Goal: Transaction & Acquisition: Purchase product/service

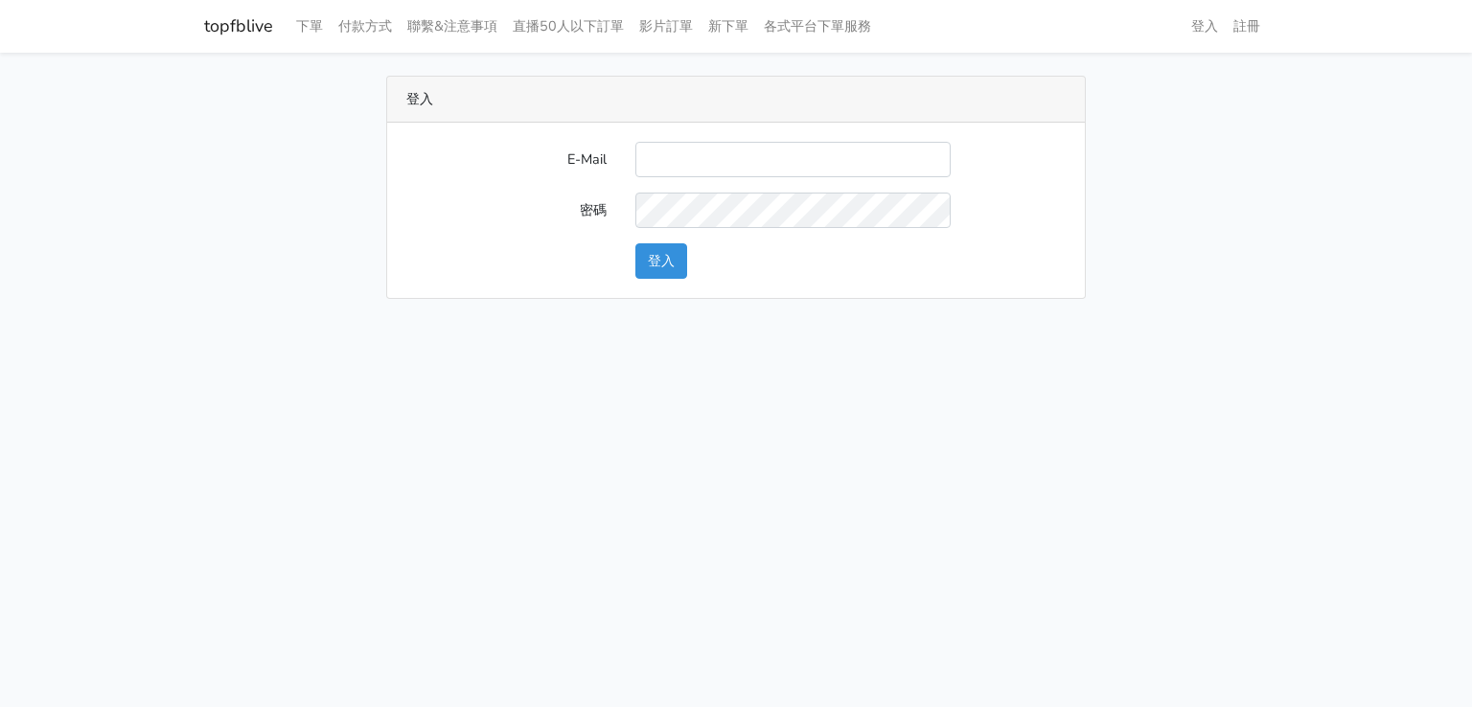
type input "[EMAIL_ADDRESS][DOMAIN_NAME]"
click at [667, 257] on button "登入" at bounding box center [661, 260] width 52 height 35
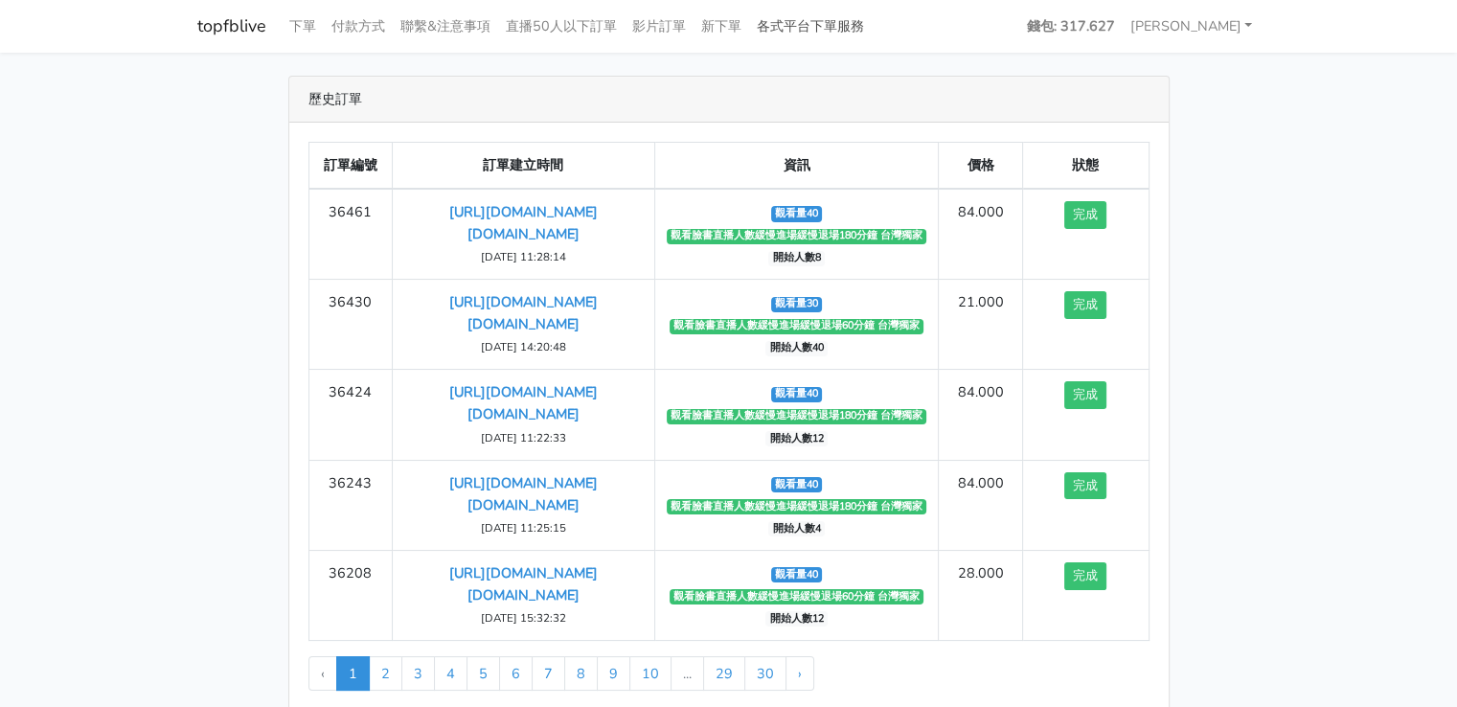
click at [800, 32] on link "各式平台下單服務" at bounding box center [810, 26] width 123 height 37
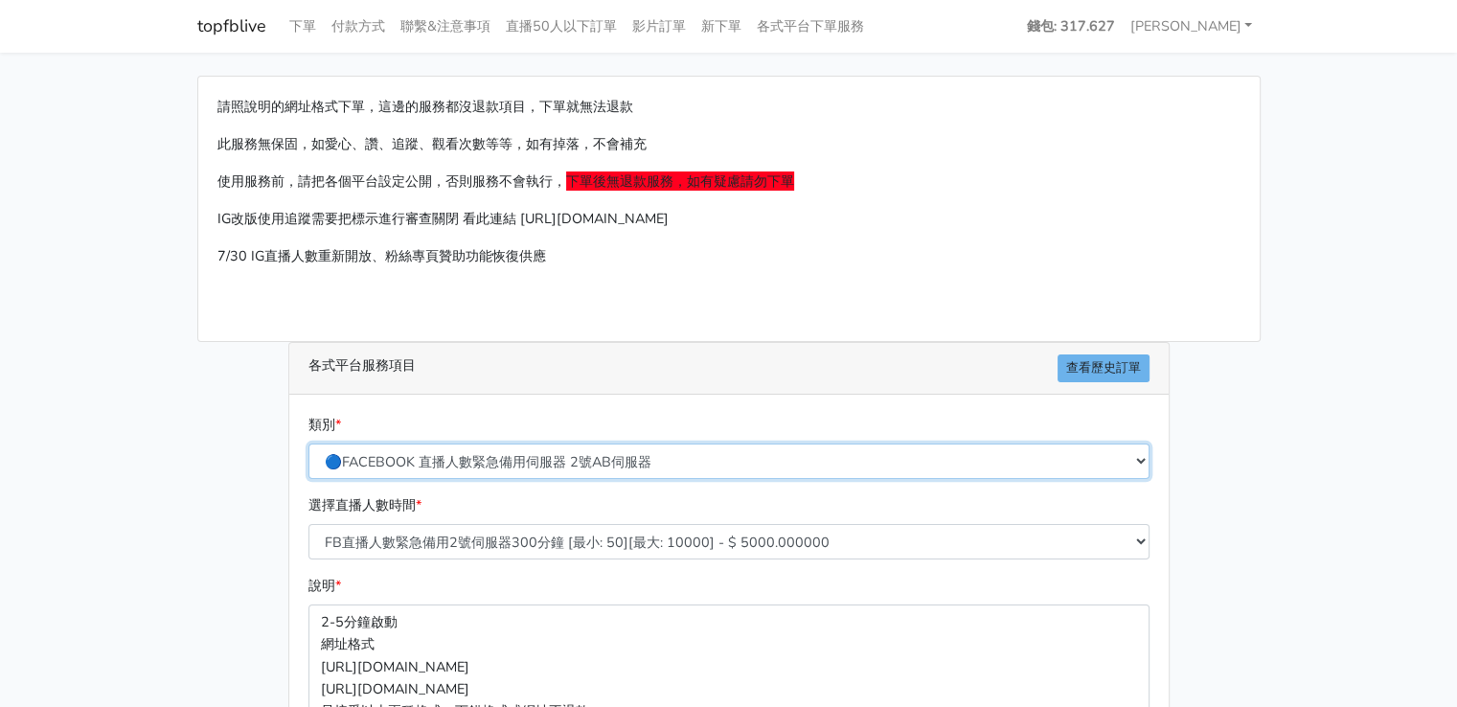
click at [515, 464] on select "🔵FACEBOOK 直播人數緊急備用伺服器 2號AB伺服器 🔵FACEBOOK 網軍專用貼文留言 安全保密 🔵9/30 FACEBOOK 直播人數緩慢進場緩慢…" at bounding box center [729, 461] width 841 height 35
select select "🔵9/30 FACEBOOK 直播人數緩慢進場緩慢退場 台灣獨家"
click at [309, 444] on select "🔵FACEBOOK 直播人數緊急備用伺服器 2號AB伺服器 🔵FACEBOOK 網軍專用貼文留言 安全保密 🔵9/30 FACEBOOK 直播人數緩慢進場緩慢…" at bounding box center [729, 461] width 841 height 35
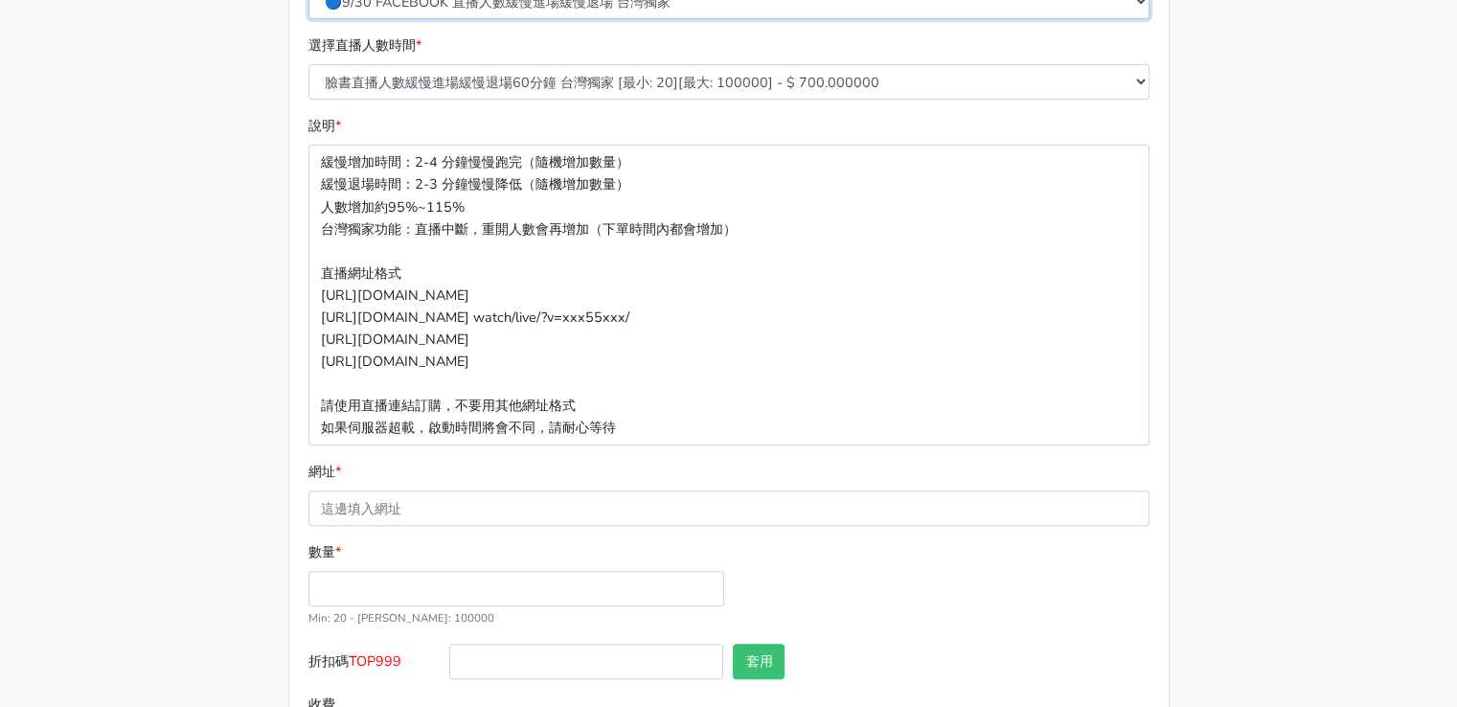
scroll to position [552, 0]
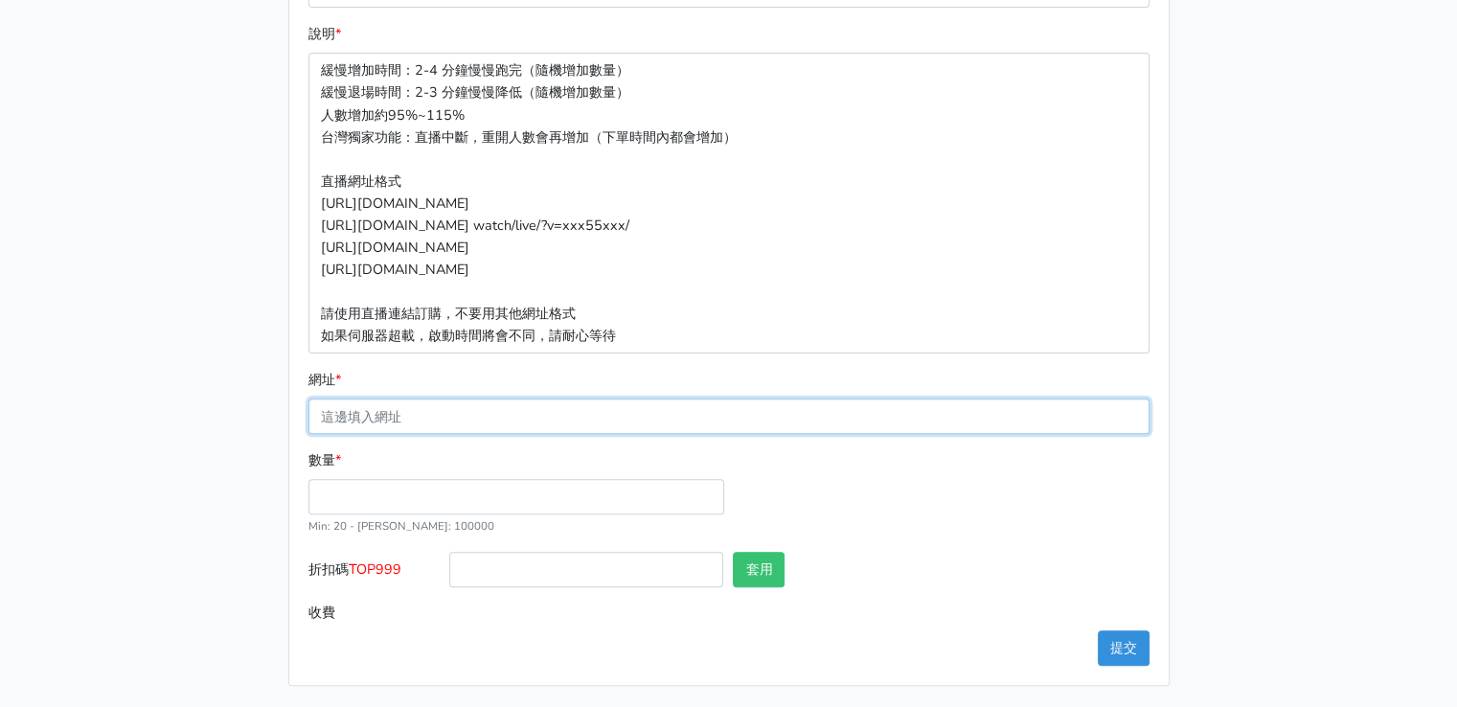
click at [408, 416] on input "網址 *" at bounding box center [729, 416] width 841 height 35
paste input "https://www.facebook.com/largesize.com.tw/videos/1317601033247689"
type input "https://www.facebook.com/largesize.com.tw/videos/1317601033247689"
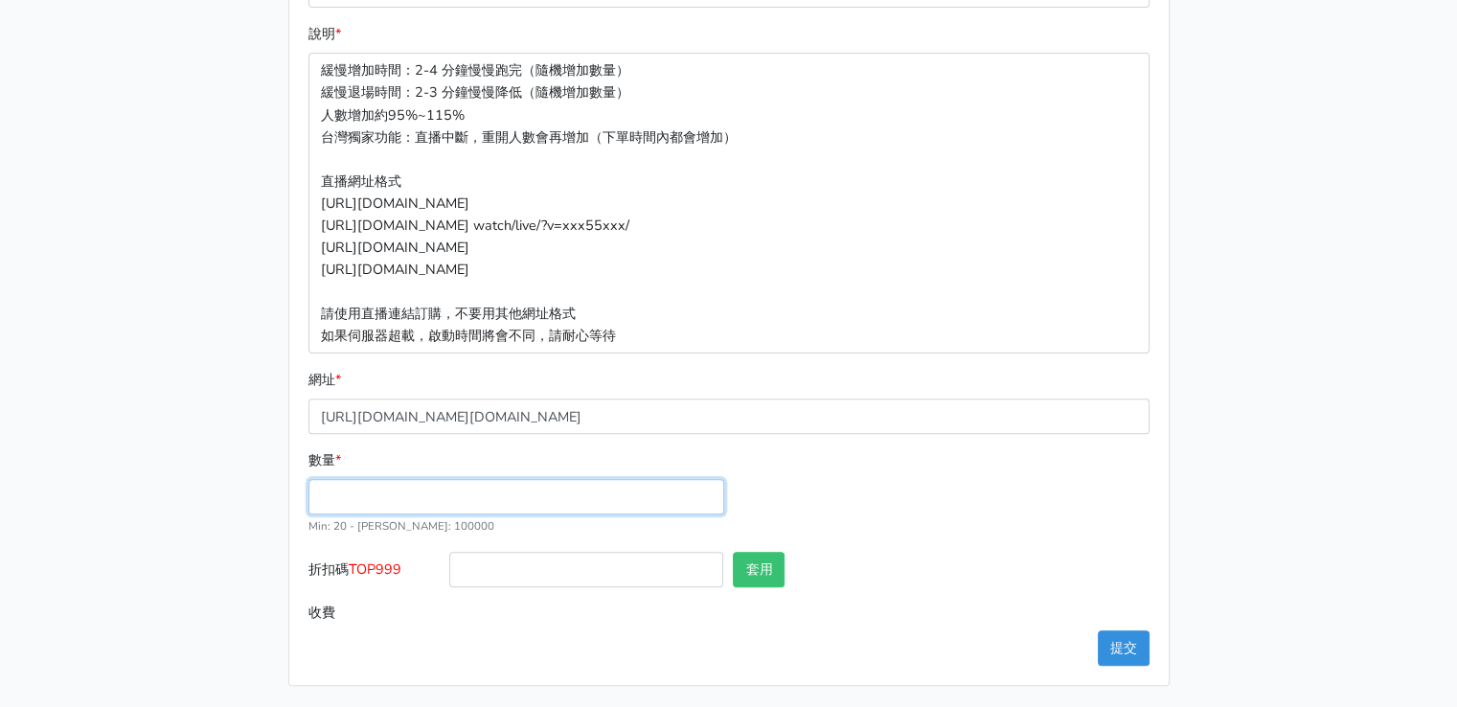
click at [355, 481] on input "數量 *" at bounding box center [517, 496] width 416 height 35
type input "40"
type input "28.000"
click at [878, 511] on div "數量 * 40 Min: 20 - Max: 100000" at bounding box center [729, 500] width 851 height 103
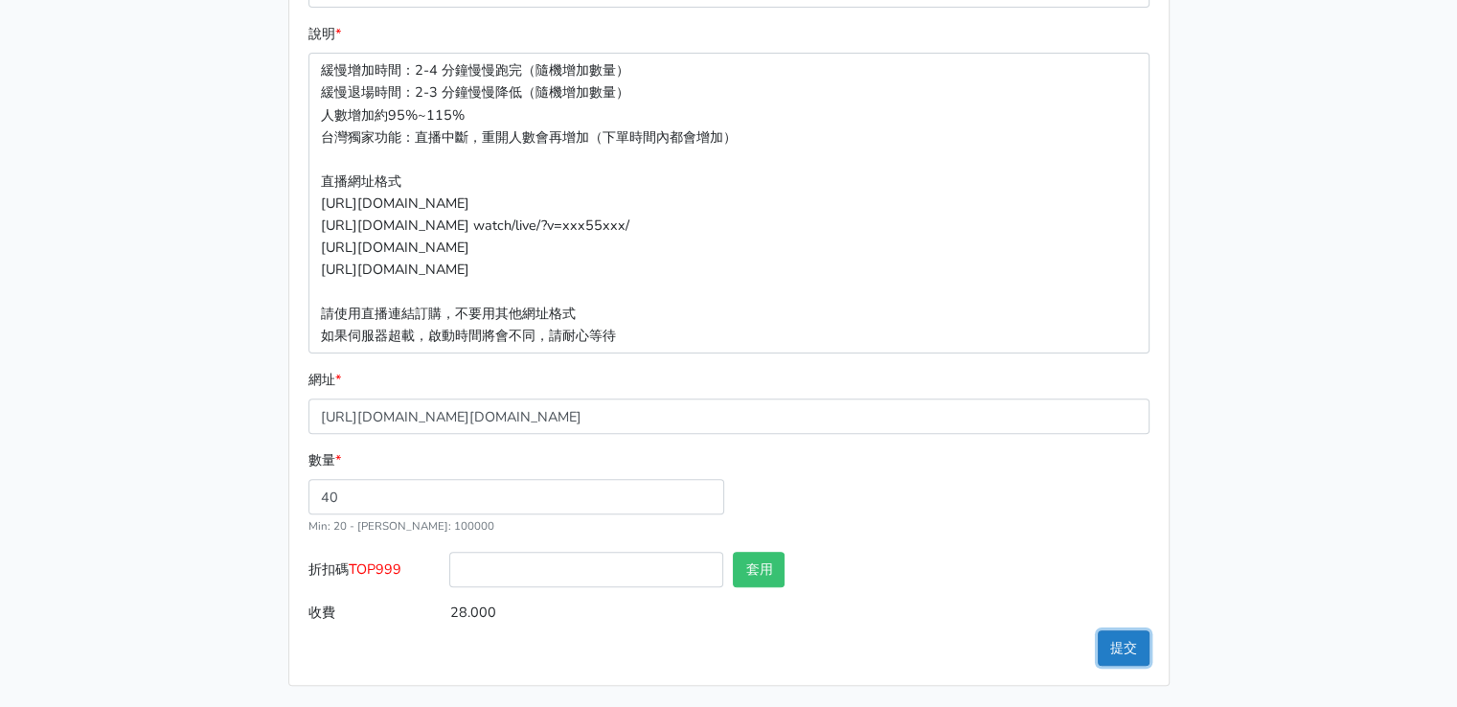
click at [1132, 648] on button "提交" at bounding box center [1124, 647] width 52 height 35
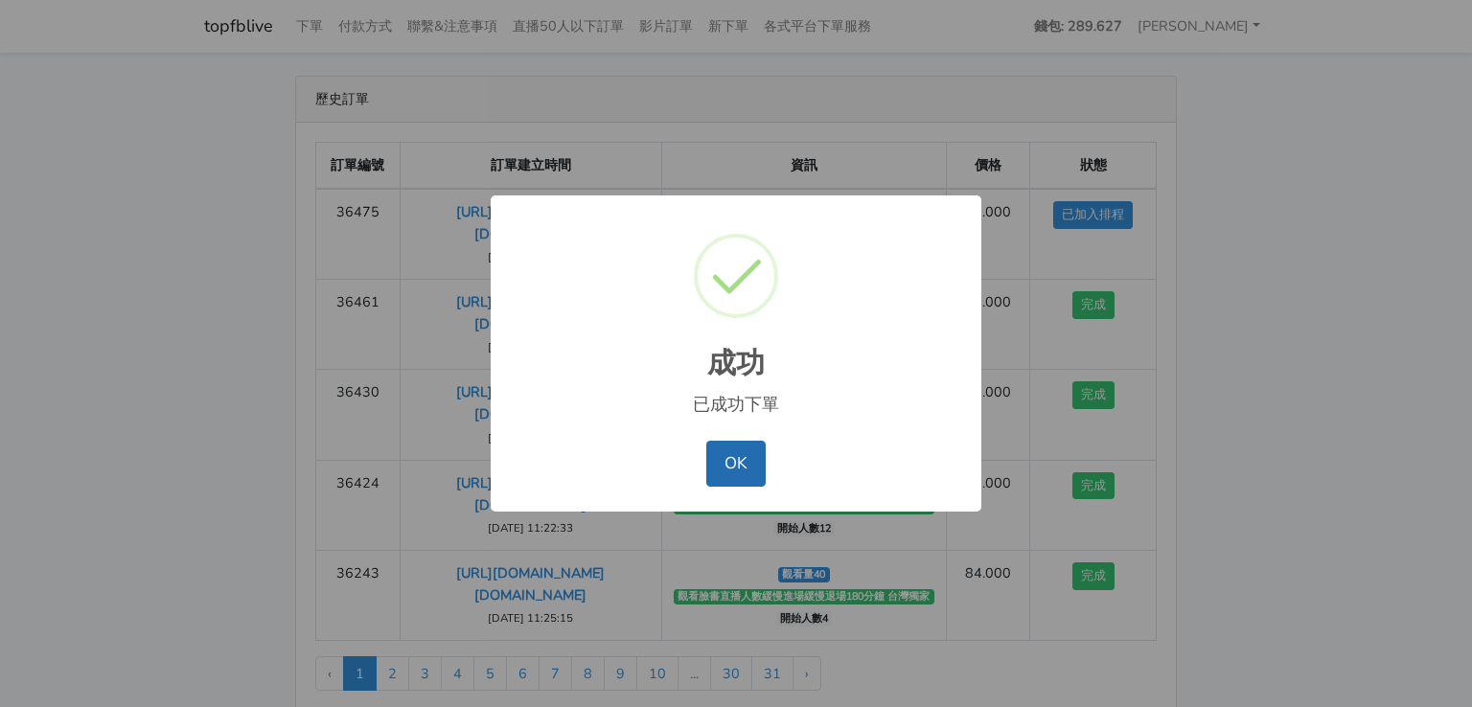
click at [746, 461] on button "OK" at bounding box center [735, 464] width 58 height 46
